Goal: Information Seeking & Learning: Learn about a topic

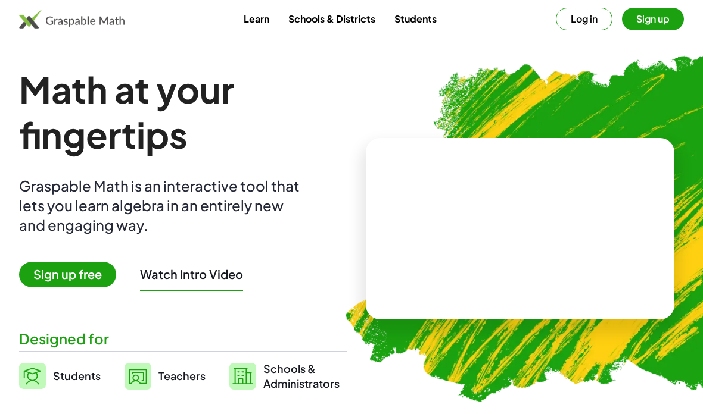
click at [594, 24] on button "Log in" at bounding box center [583, 19] width 57 height 23
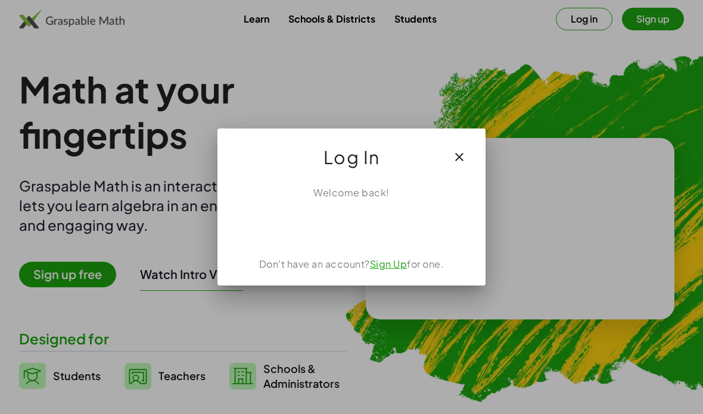
click at [394, 232] on div "Sign in with Google. Opens in new tab" at bounding box center [351, 226] width 110 height 26
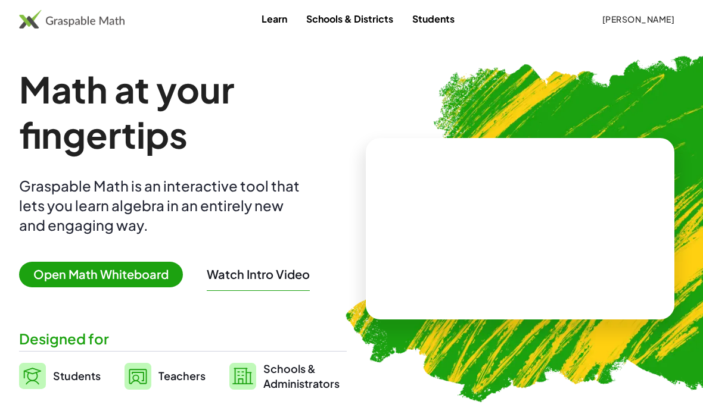
click at [260, 26] on link "Learn" at bounding box center [274, 19] width 45 height 22
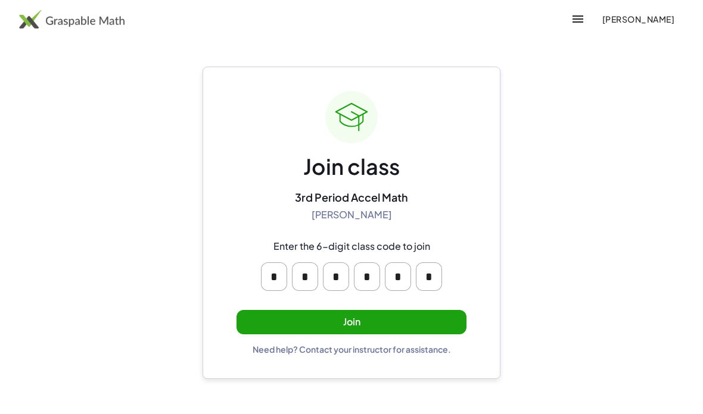
click at [435, 316] on button "Join" at bounding box center [351, 322] width 230 height 24
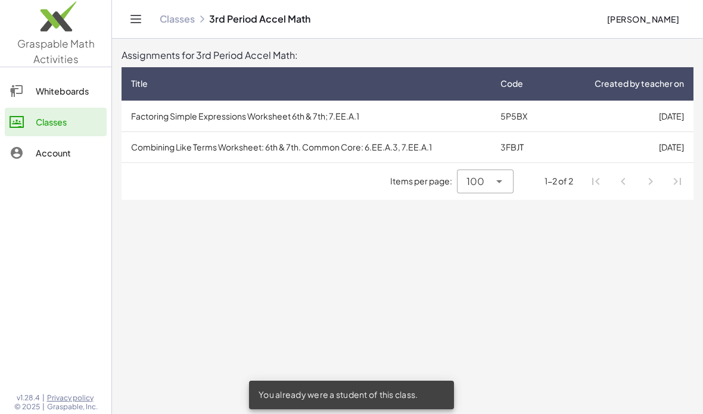
click at [621, 113] on td "[DATE]" at bounding box center [623, 116] width 140 height 31
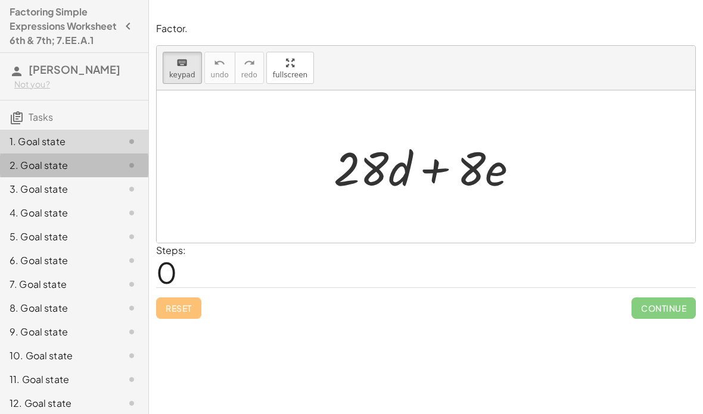
click at [33, 172] on div "2. Goal state" at bounding box center [58, 165] width 96 height 14
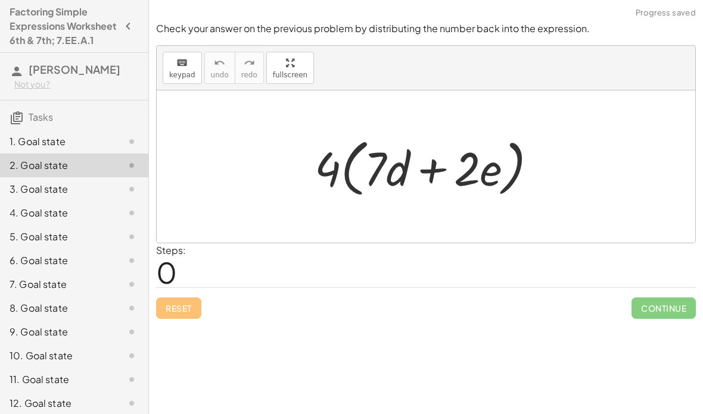
click at [21, 149] on div "1. Goal state" at bounding box center [58, 142] width 96 height 14
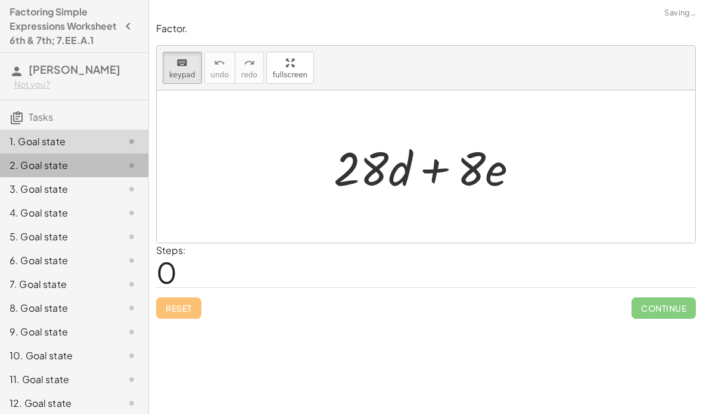
click at [19, 173] on div "2. Goal state" at bounding box center [58, 165] width 96 height 14
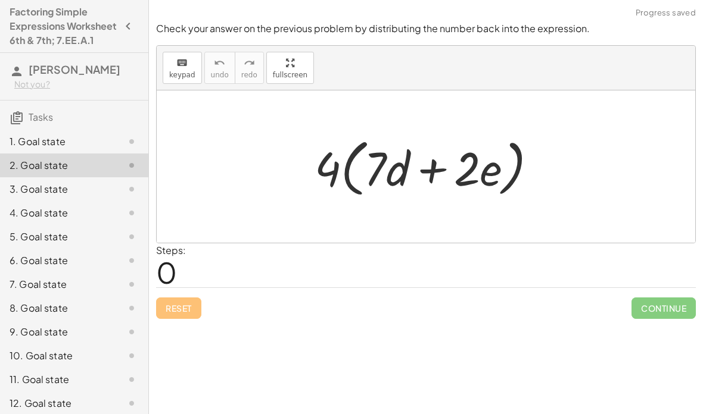
click at [32, 177] on div "1. Goal state" at bounding box center [74, 189] width 148 height 24
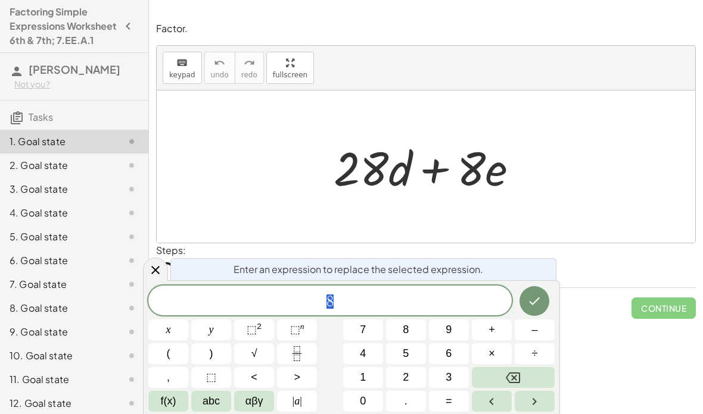
click at [438, 302] on span "8" at bounding box center [329, 302] width 363 height 17
click at [530, 374] on button "Backspace" at bounding box center [513, 377] width 83 height 21
click at [366, 360] on span "4" at bounding box center [363, 354] width 6 height 16
click at [537, 297] on icon "Done" at bounding box center [534, 301] width 14 height 14
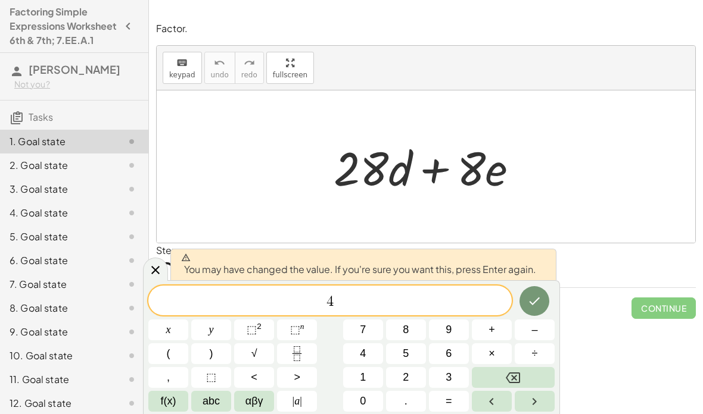
click at [533, 299] on icon "Done" at bounding box center [534, 301] width 14 height 14
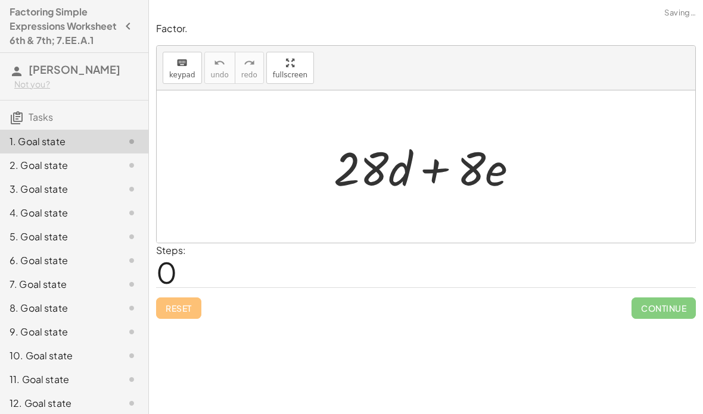
click at [672, 46] on div "keyboard keypad undo [PERSON_NAME] redo fullscreen" at bounding box center [426, 68] width 538 height 45
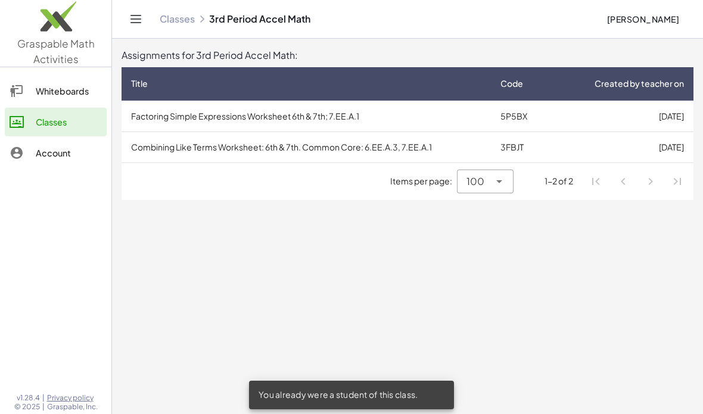
click at [600, 149] on td "[DATE]" at bounding box center [623, 147] width 140 height 31
click at [151, 153] on td "Combining Like Terms Worksheet: 6th & 7th. Common Core: 6.EE.A.3, 7.EE.A.1" at bounding box center [305, 147] width 369 height 31
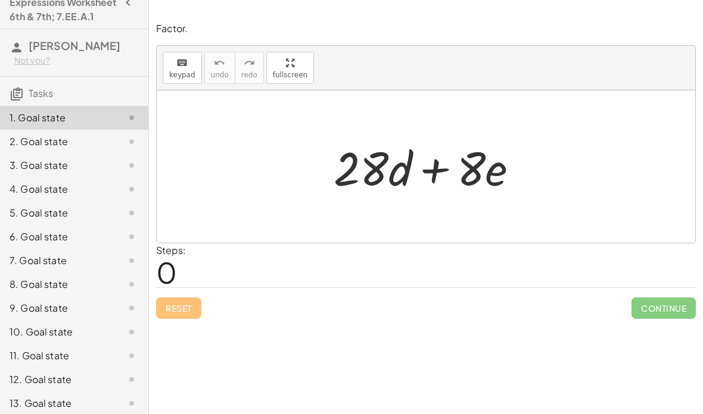
scroll to position [27, 0]
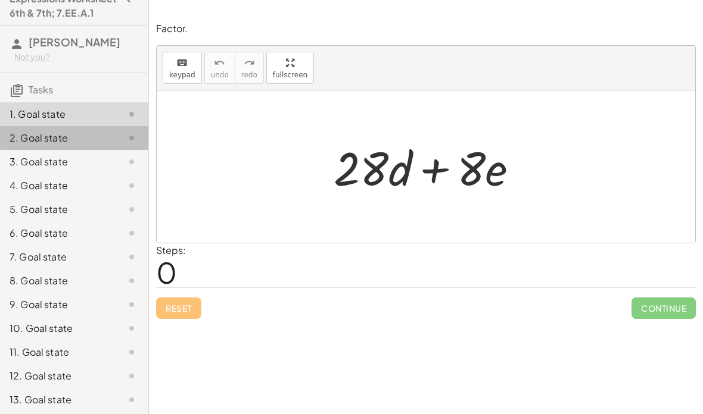
click at [29, 145] on div "2. Goal state" at bounding box center [58, 138] width 96 height 14
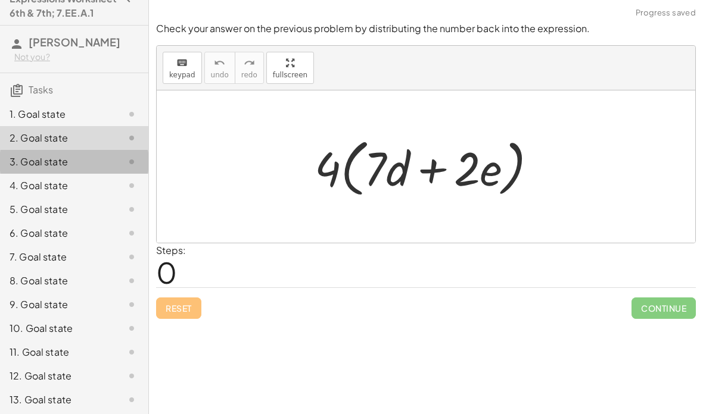
click at [32, 198] on div "3. Goal state" at bounding box center [74, 210] width 148 height 24
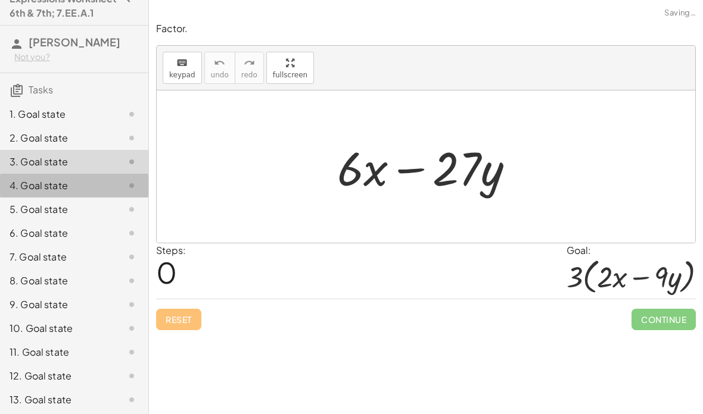
click at [31, 221] on div "4. Goal state" at bounding box center [74, 233] width 148 height 24
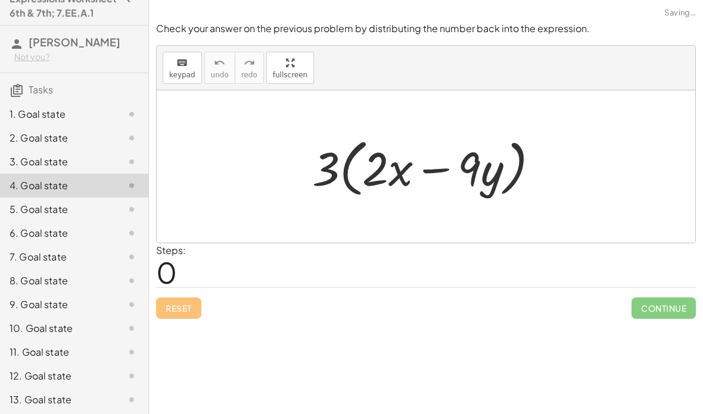
click at [49, 217] on div "5. Goal state" at bounding box center [58, 209] width 96 height 14
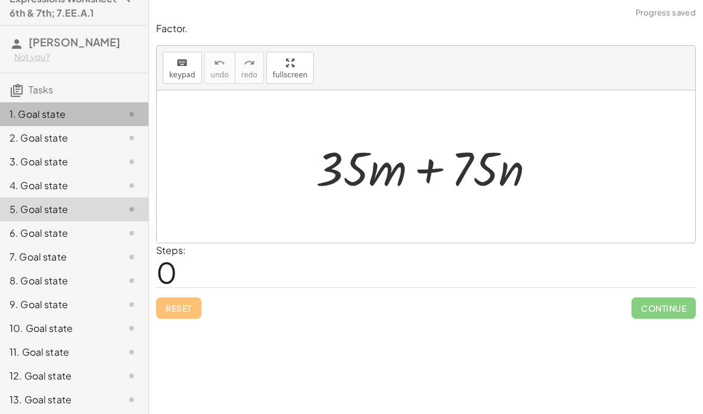
click at [31, 121] on div "1. Goal state" at bounding box center [58, 114] width 96 height 14
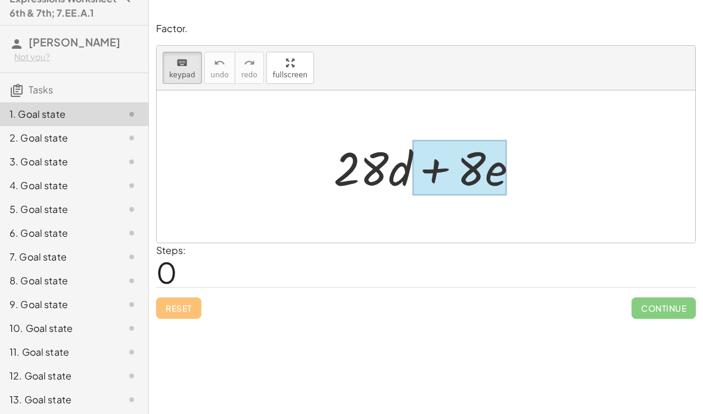
click at [491, 174] on div at bounding box center [459, 168] width 95 height 55
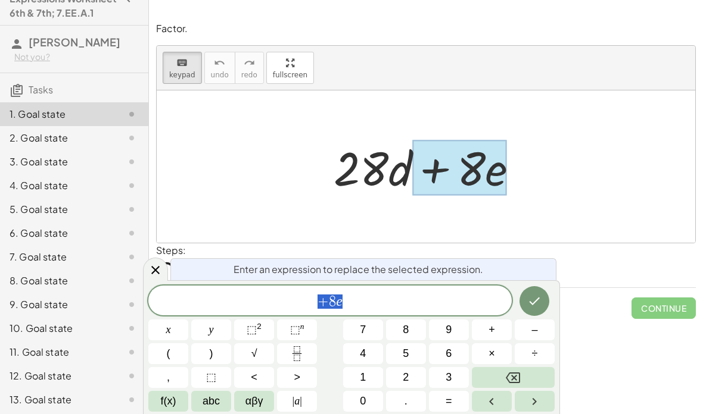
click at [400, 290] on div "+ 8 e" at bounding box center [329, 301] width 363 height 30
click at [536, 372] on button "Backspace" at bounding box center [513, 377] width 83 height 21
click at [535, 372] on button "Backspace" at bounding box center [513, 377] width 83 height 21
click at [415, 370] on button "2" at bounding box center [406, 377] width 40 height 21
click at [163, 397] on span "f(x)" at bounding box center [168, 402] width 15 height 16
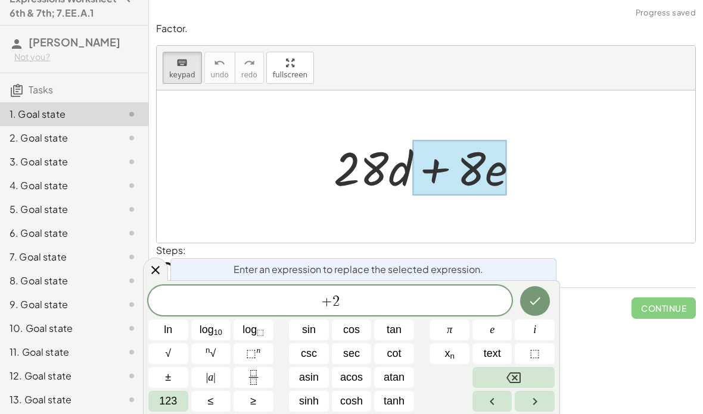
click at [160, 404] on span "123" at bounding box center [168, 402] width 18 height 16
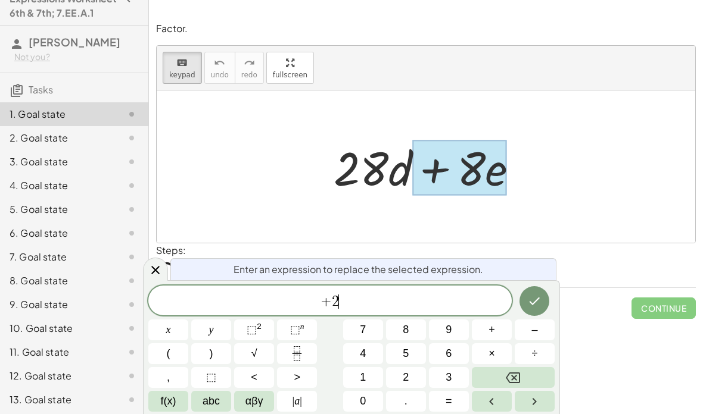
click at [164, 405] on span "f(x)" at bounding box center [168, 402] width 15 height 16
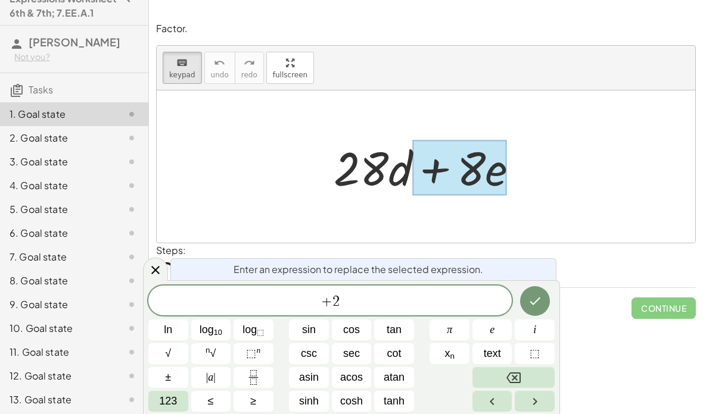
click at [494, 331] on span "e" at bounding box center [491, 330] width 5 height 16
click at [169, 404] on span "123" at bounding box center [168, 402] width 18 height 16
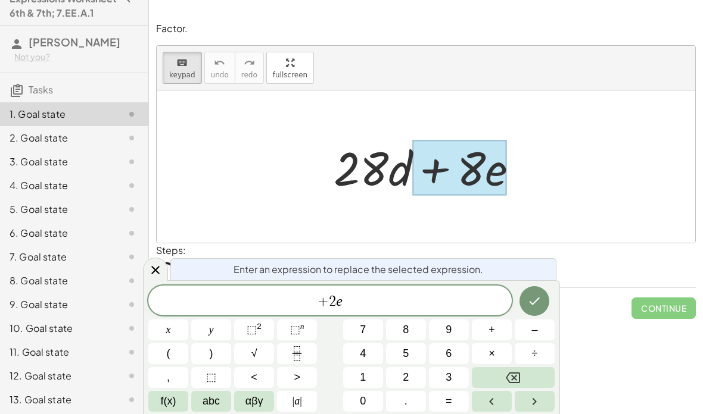
click at [530, 303] on icon "Done" at bounding box center [534, 301] width 14 height 14
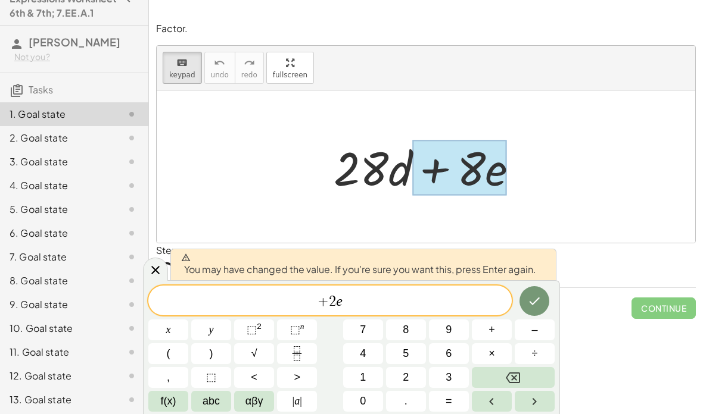
click at [541, 300] on icon "Done" at bounding box center [534, 301] width 14 height 14
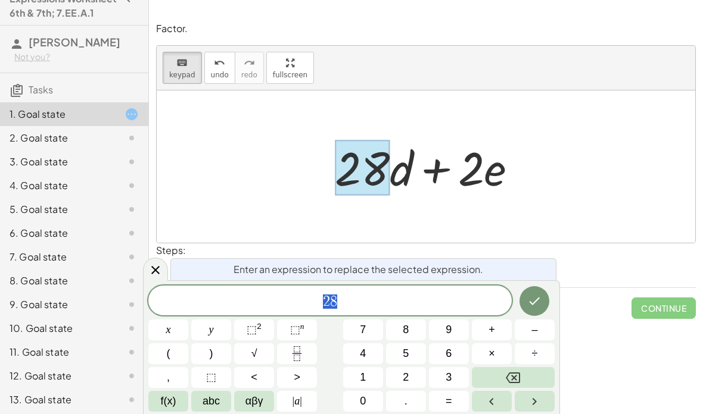
click at [370, 352] on button "4" at bounding box center [363, 354] width 40 height 21
click at [171, 353] on button "(" at bounding box center [168, 354] width 40 height 21
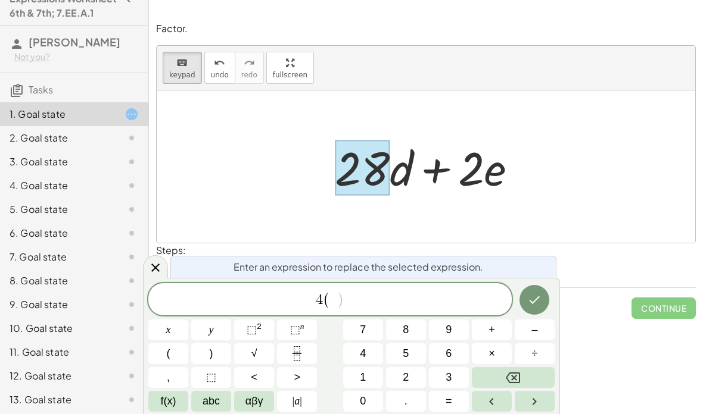
click at [369, 328] on button "7" at bounding box center [363, 330] width 40 height 21
click at [540, 300] on icon "Done" at bounding box center [534, 300] width 14 height 14
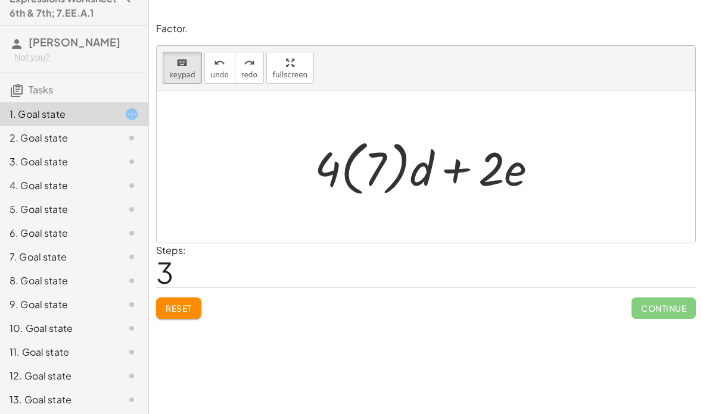
click at [419, 176] on div at bounding box center [430, 167] width 244 height 66
click at [386, 179] on div at bounding box center [375, 169] width 22 height 53
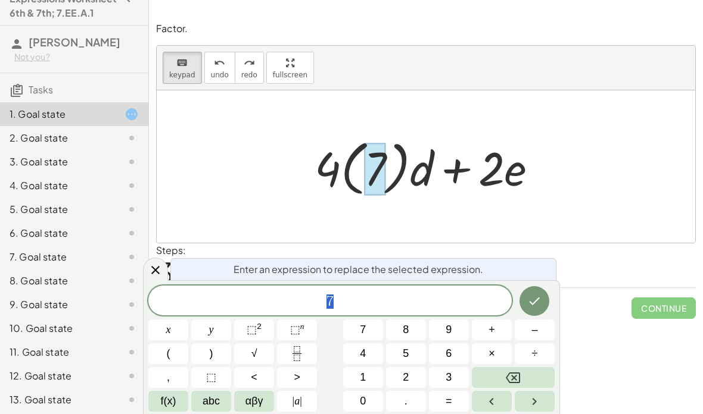
click at [414, 181] on div at bounding box center [430, 167] width 244 height 66
click at [413, 180] on div at bounding box center [430, 167] width 244 height 66
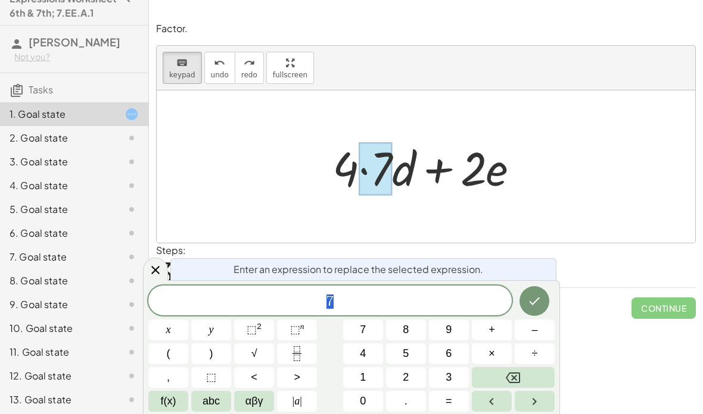
click at [539, 373] on button "Backspace" at bounding box center [513, 377] width 83 height 21
click at [175, 363] on button "(" at bounding box center [168, 354] width 40 height 21
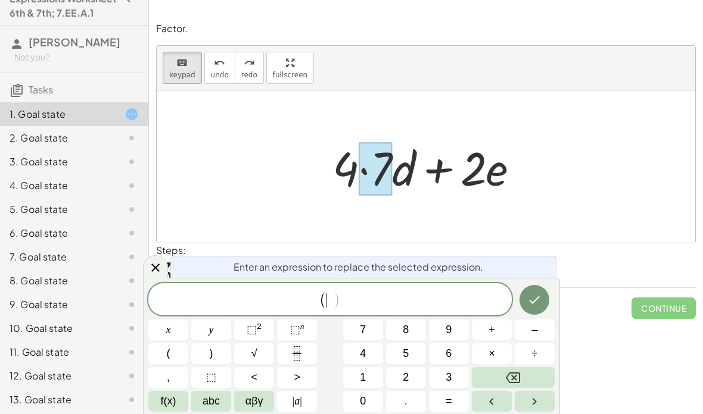
click at [379, 332] on button "7" at bounding box center [363, 330] width 40 height 21
click at [537, 305] on icon "Done" at bounding box center [534, 300] width 14 height 14
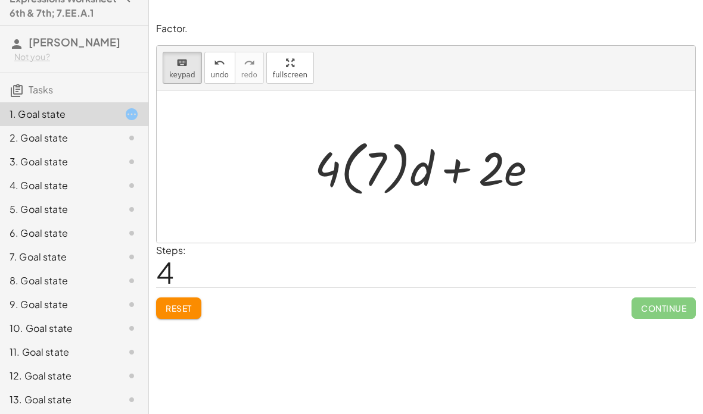
click at [429, 176] on div at bounding box center [430, 167] width 244 height 66
click at [400, 176] on div at bounding box center [430, 167] width 244 height 66
click at [423, 179] on div at bounding box center [430, 167] width 244 height 66
click at [435, 163] on div at bounding box center [430, 167] width 244 height 66
click at [388, 173] on div at bounding box center [430, 167] width 244 height 66
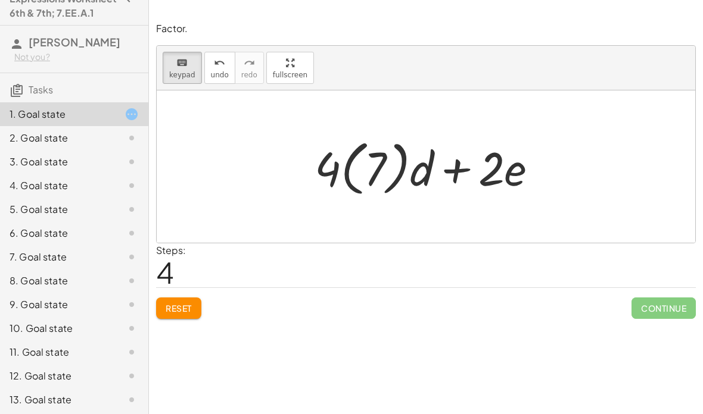
click at [133, 121] on icon at bounding box center [131, 114] width 14 height 14
click at [189, 305] on span "Reset" at bounding box center [179, 308] width 26 height 11
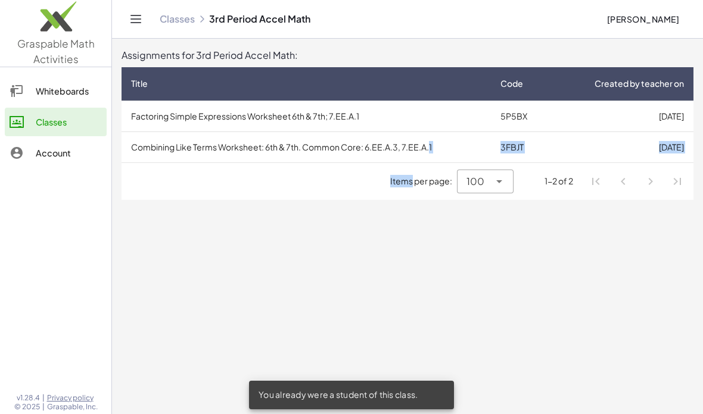
click at [579, 228] on main "Assignments for 3rd Period Accel Math: Title Code Created by teacher on Factori…" at bounding box center [407, 207] width 591 height 414
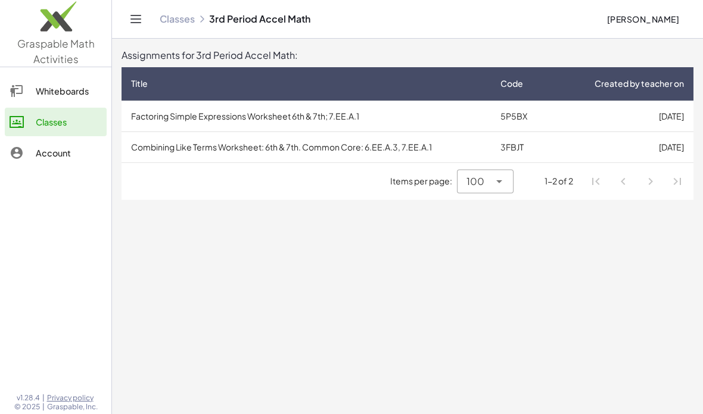
click at [635, 142] on td "[DATE]" at bounding box center [623, 147] width 140 height 31
click at [482, 185] on span "100" at bounding box center [475, 181] width 18 height 14
click at [505, 177] on icon at bounding box center [499, 181] width 14 height 14
click at [140, 152] on td "Combining Like Terms Worksheet: 6th & 7th. Common Core: 6.EE.A.3, 7.EE.A.1" at bounding box center [305, 147] width 369 height 31
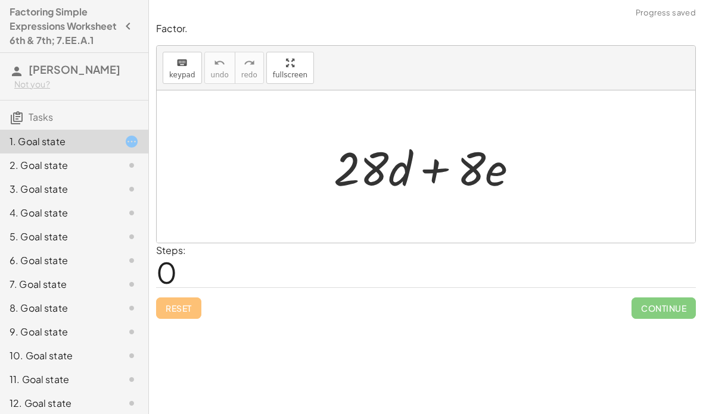
scroll to position [4, 0]
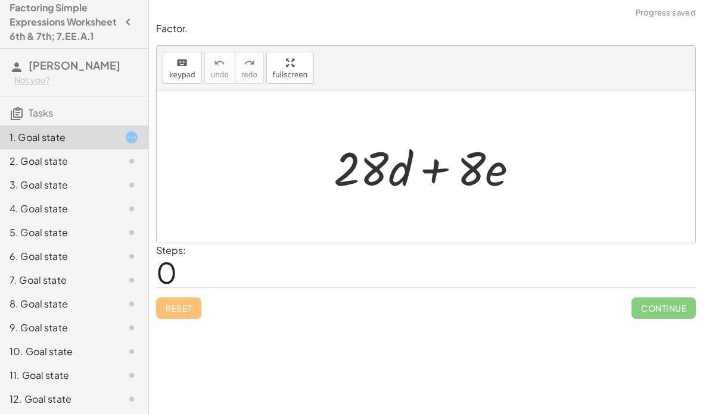
click at [120, 28] on button "button" at bounding box center [127, 21] width 21 height 21
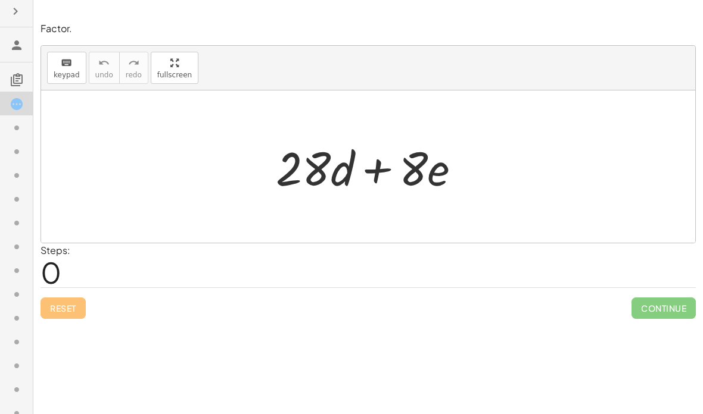
click at [26, 17] on button "button" at bounding box center [15, 11] width 21 height 21
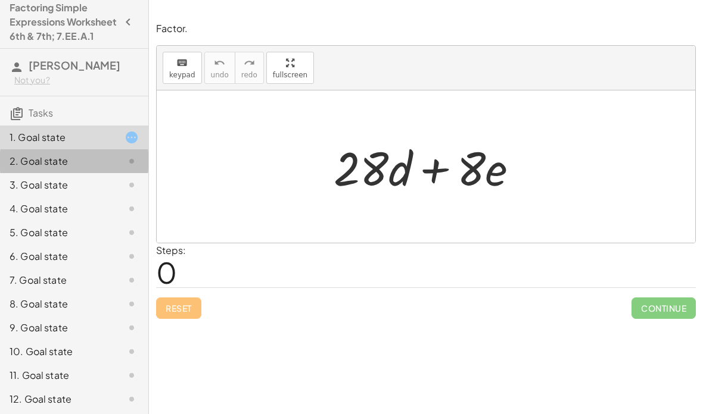
click at [47, 168] on div "2. Goal state" at bounding box center [58, 161] width 96 height 14
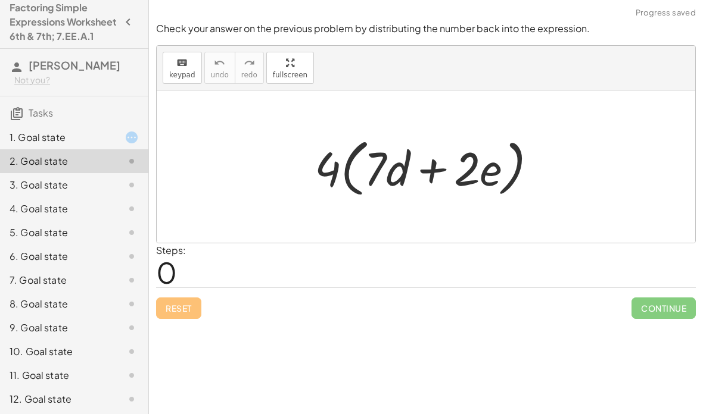
click at [35, 192] on div "3. Goal state" at bounding box center [58, 185] width 96 height 14
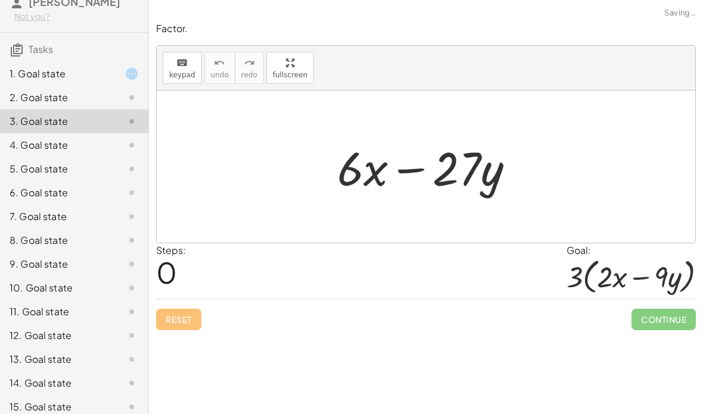
scroll to position [73, 0]
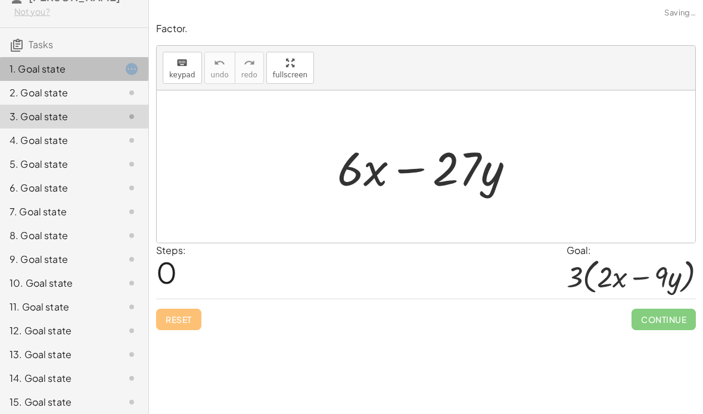
click at [24, 105] on div "1. Goal state" at bounding box center [74, 117] width 148 height 24
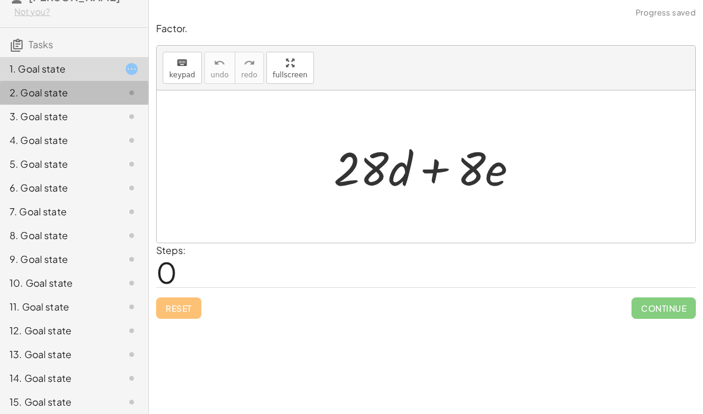
click at [32, 100] on div "2. Goal state" at bounding box center [58, 93] width 96 height 14
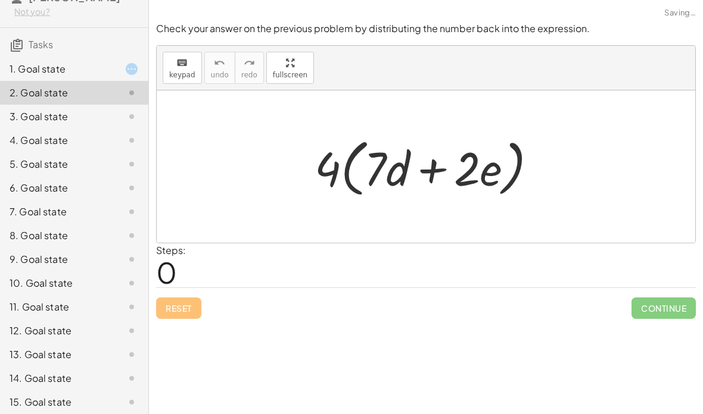
click at [28, 76] on div "1. Goal state" at bounding box center [58, 69] width 96 height 14
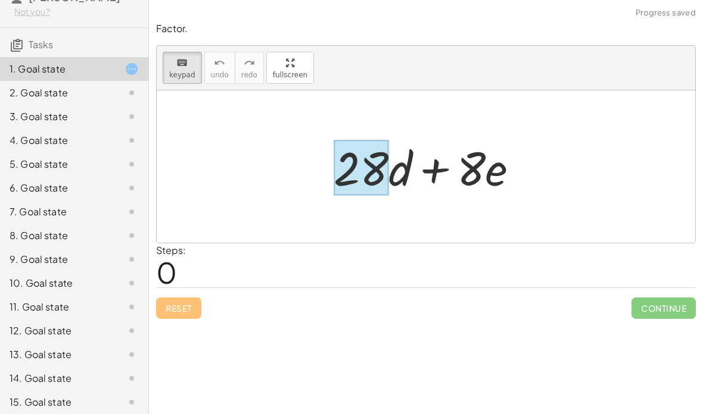
click at [380, 185] on div at bounding box center [360, 168] width 55 height 55
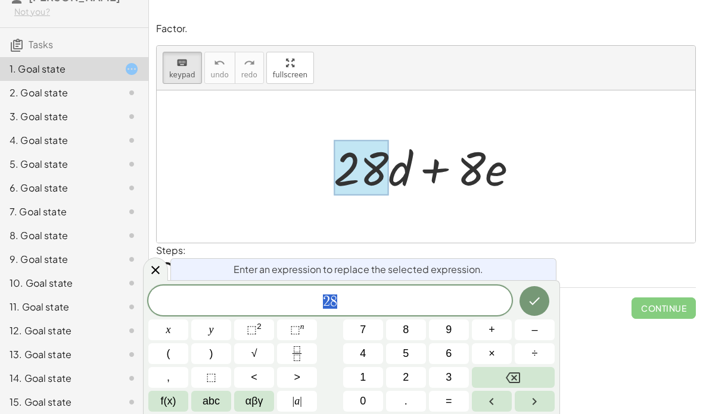
click at [390, 167] on div at bounding box center [430, 166] width 206 height 61
click at [634, 338] on div "Factor. keyboard keypad undo undo redo redo fullscreen + · 28 · d + · 8 · e × S…" at bounding box center [426, 207] width 554 height 414
click at [602, 339] on div "Factor. keyboard keypad undo undo redo redo fullscreen + · 28 · d + · 8 · e × S…" at bounding box center [426, 207] width 554 height 414
click at [597, 341] on div "Factor. keyboard keypad undo undo redo redo fullscreen + · 28 · d + · 8 · e × S…" at bounding box center [426, 207] width 554 height 414
click at [527, 296] on icon "Done" at bounding box center [534, 301] width 14 height 14
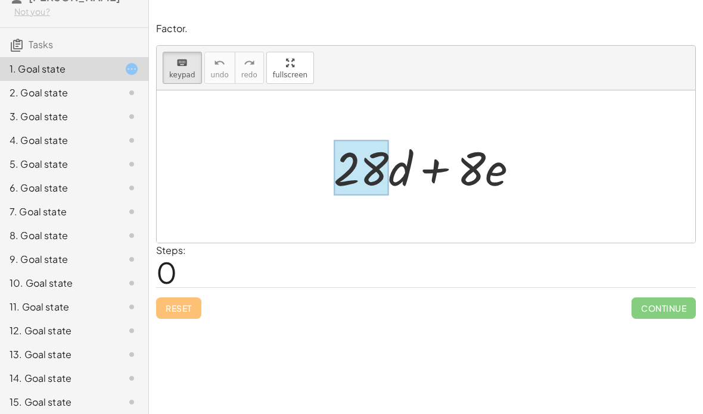
click at [379, 177] on div at bounding box center [360, 168] width 55 height 55
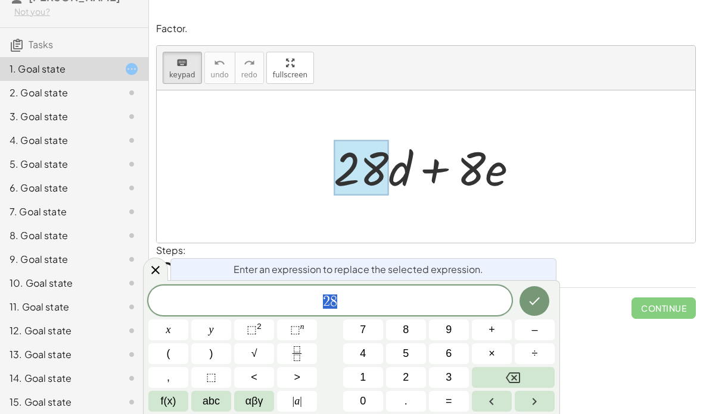
click at [369, 335] on button "7" at bounding box center [363, 330] width 40 height 21
click at [534, 301] on icon "Done" at bounding box center [534, 301] width 14 height 14
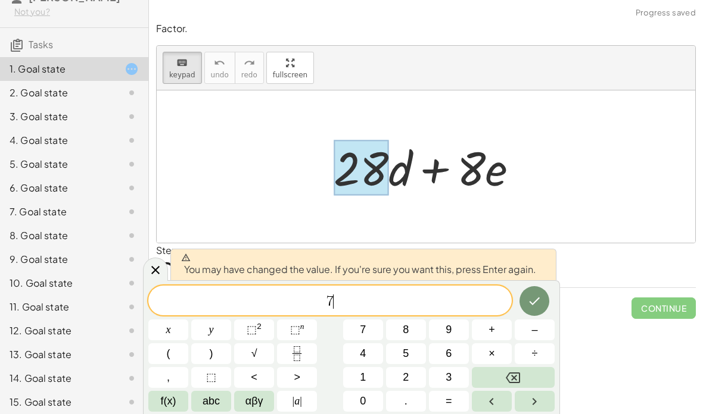
click at [535, 292] on button "Done" at bounding box center [534, 301] width 30 height 30
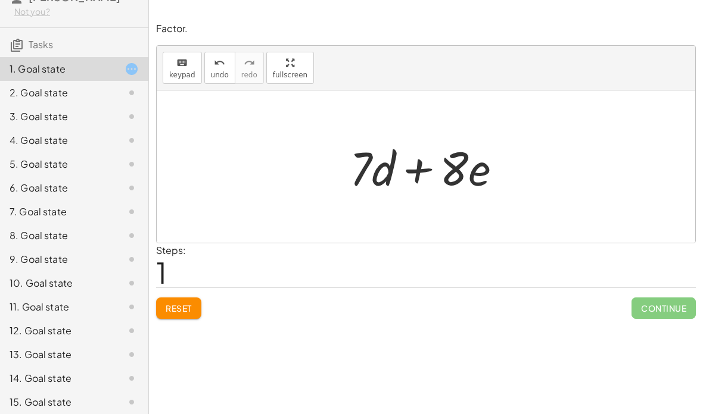
click at [187, 303] on span "Reset" at bounding box center [179, 308] width 26 height 11
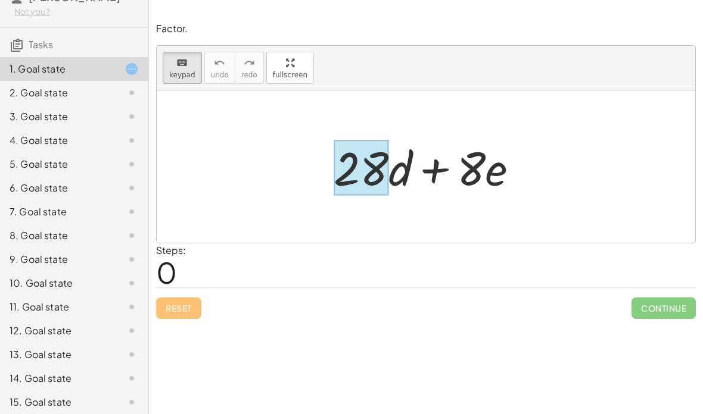
click at [375, 177] on div at bounding box center [360, 168] width 55 height 55
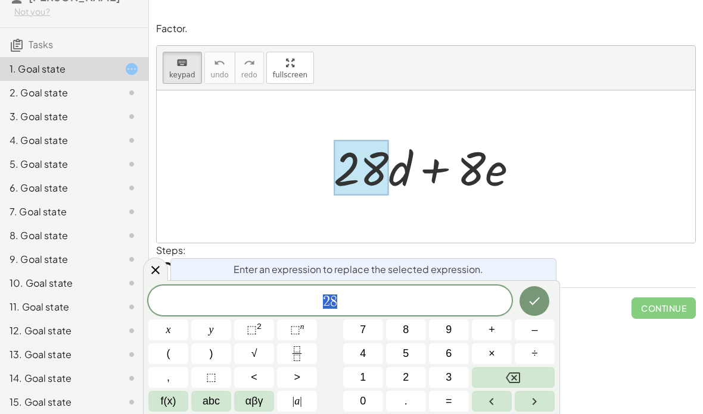
click at [365, 358] on span "4" at bounding box center [363, 354] width 6 height 16
click at [160, 338] on button "x" at bounding box center [168, 330] width 40 height 21
click at [536, 375] on button "Backspace" at bounding box center [513, 377] width 83 height 21
click at [167, 355] on span "(" at bounding box center [169, 354] width 4 height 16
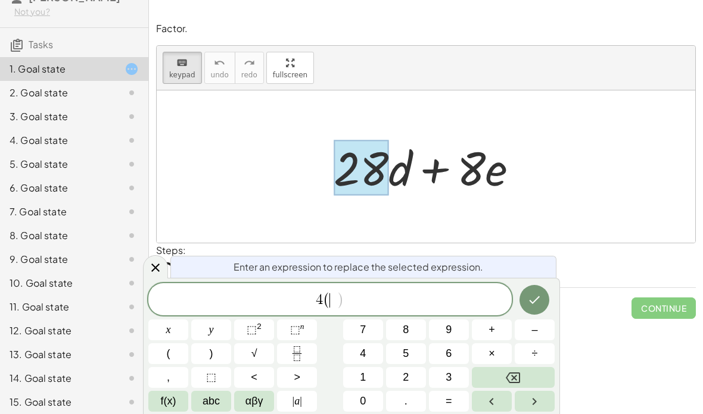
click at [373, 332] on button "7" at bounding box center [363, 330] width 40 height 21
click at [532, 299] on icon "Done" at bounding box center [534, 300] width 14 height 14
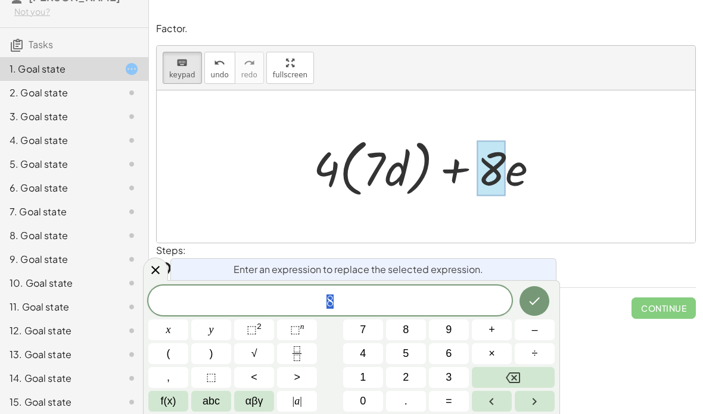
click at [412, 367] on button "2" at bounding box center [406, 377] width 40 height 21
click at [532, 302] on icon "Done" at bounding box center [534, 301] width 14 height 14
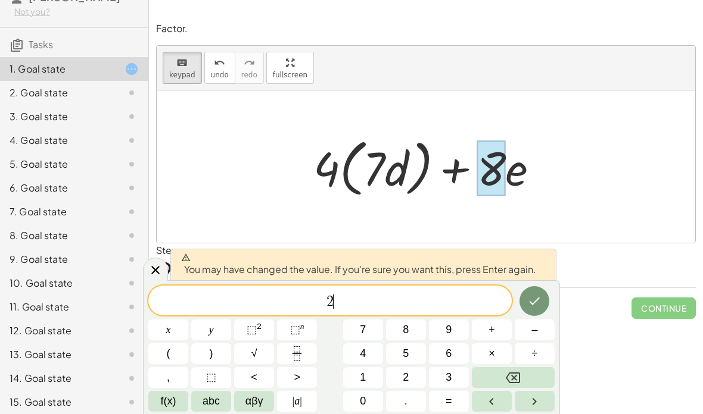
click at [523, 301] on button "Done" at bounding box center [534, 301] width 30 height 30
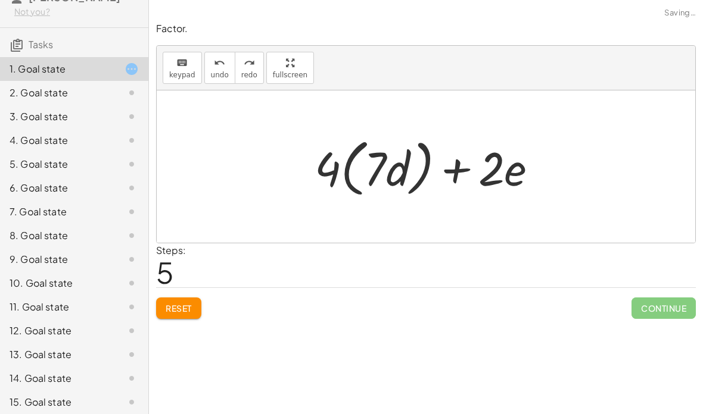
click at [173, 306] on span "Reset" at bounding box center [179, 308] width 26 height 11
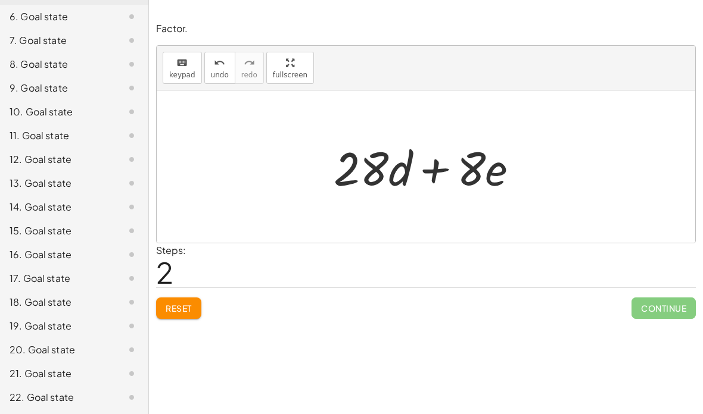
scroll to position [258, 0]
